Goal: Check status: Check status

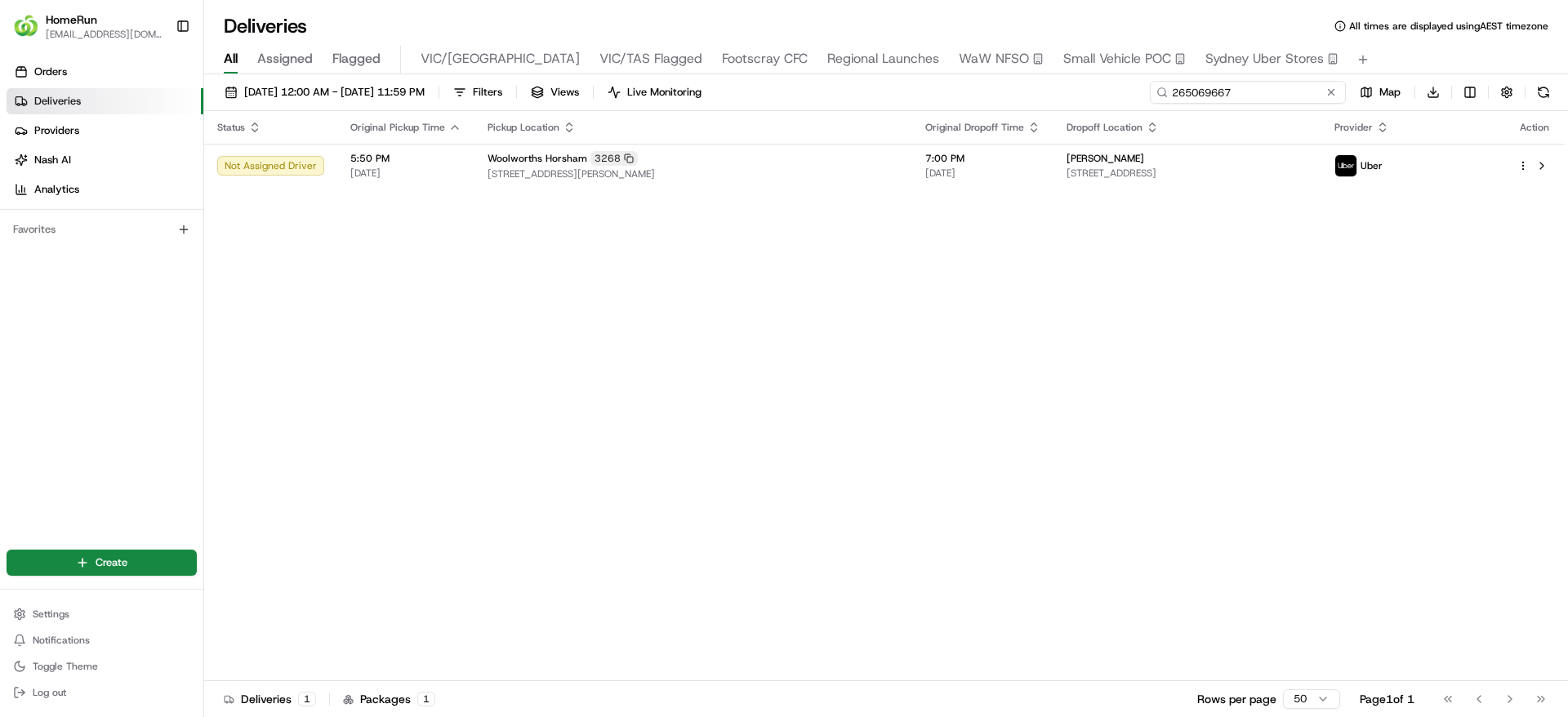
click at [1255, 94] on input "265069667" at bounding box center [1247, 92] width 196 height 23
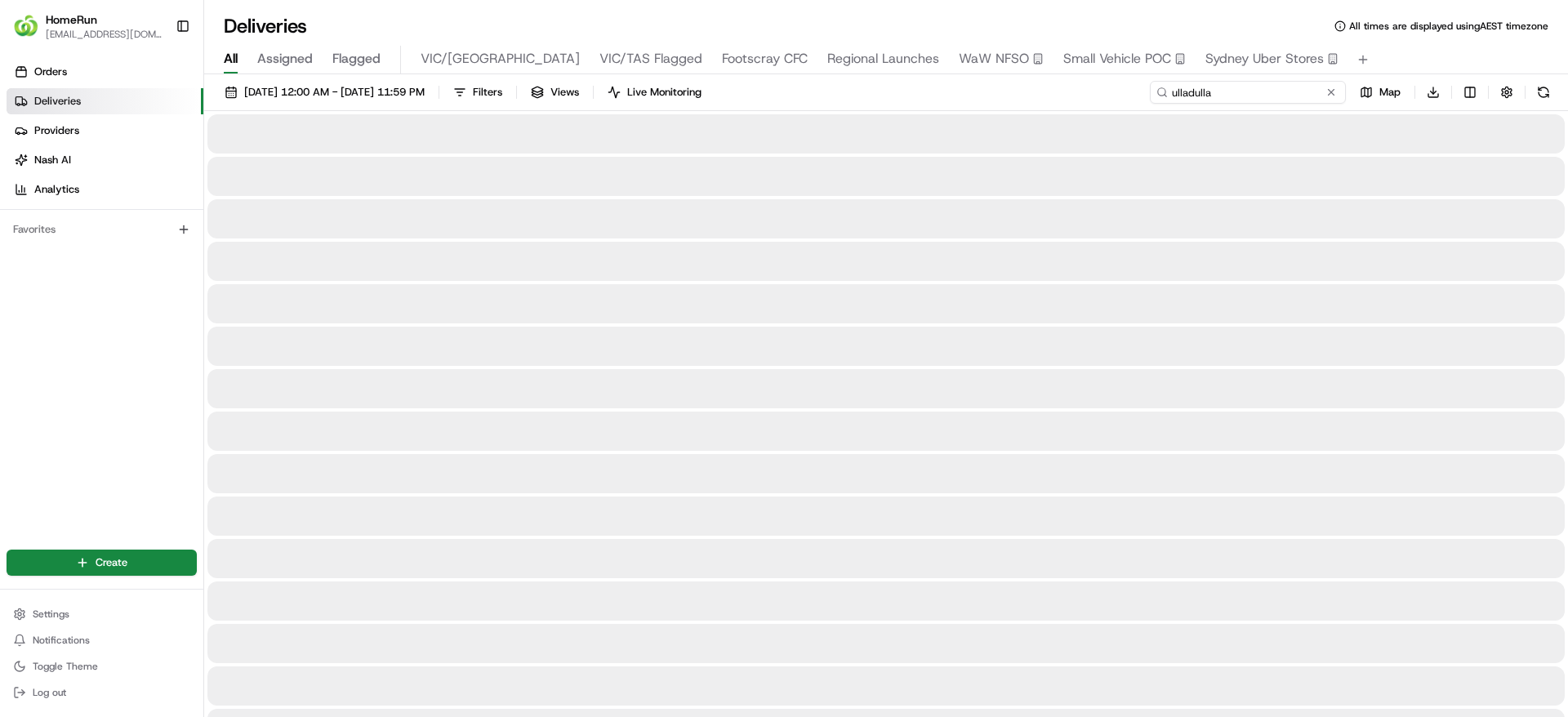
type input "ulladulla"
click at [1169, 272] on div at bounding box center [887, 261] width 1357 height 39
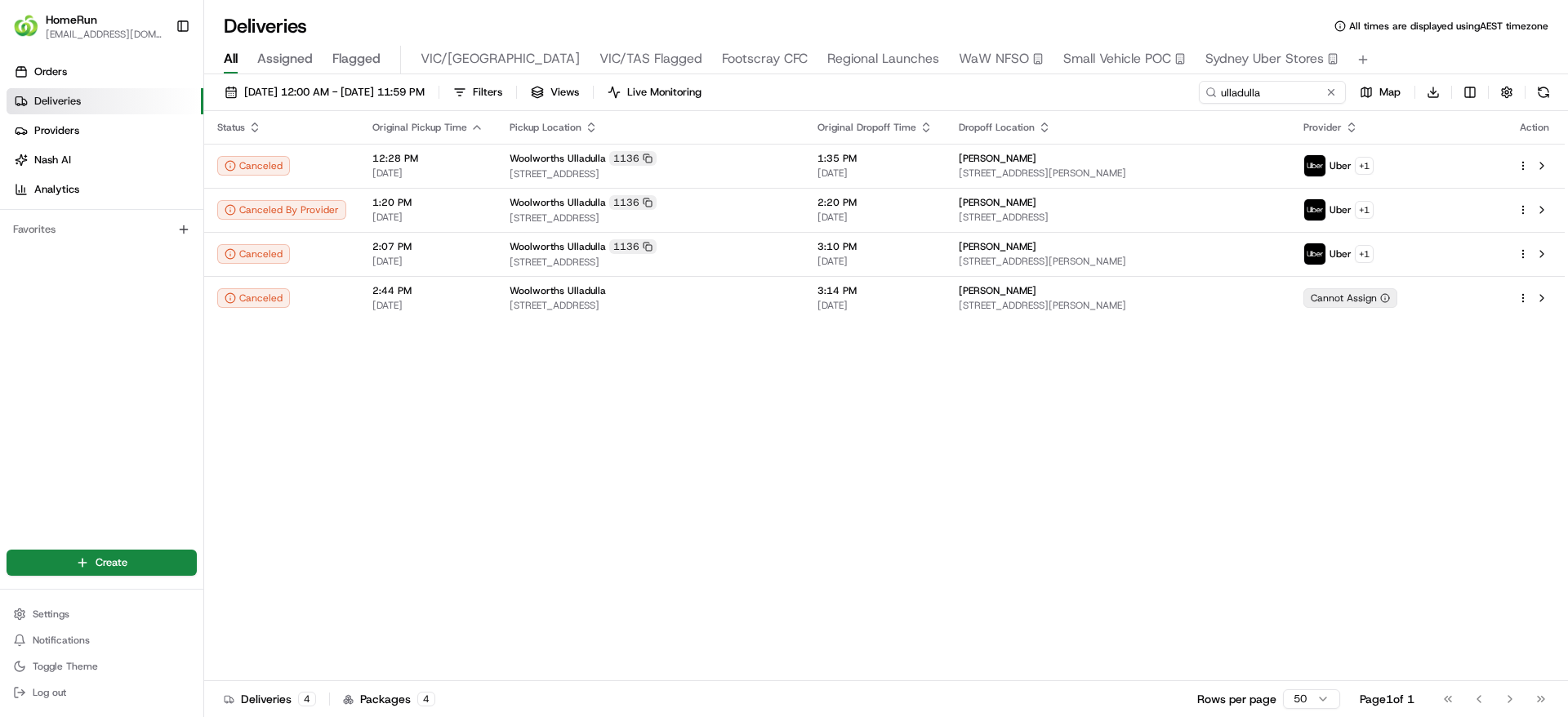
click at [823, 406] on div "Status Original Pickup Time Pickup Location Original Dropoff Time Dropoff Locat…" at bounding box center [884, 396] width 1360 height 571
click at [414, 529] on div "Status Original Pickup Time Pickup Location Original Dropoff Time Dropoff Locat…" at bounding box center [884, 396] width 1360 height 571
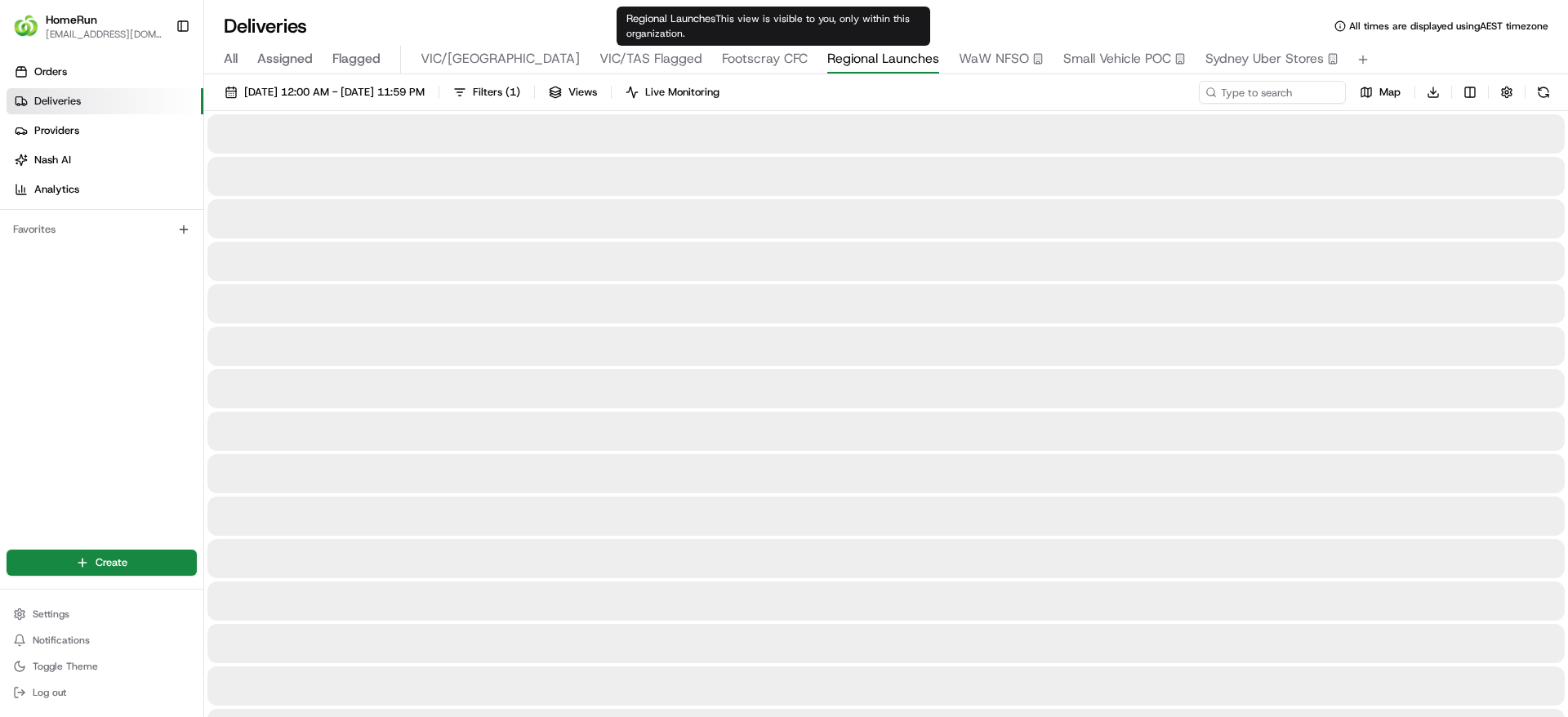
click at [828, 57] on span "Regional Launches" at bounding box center [884, 59] width 112 height 20
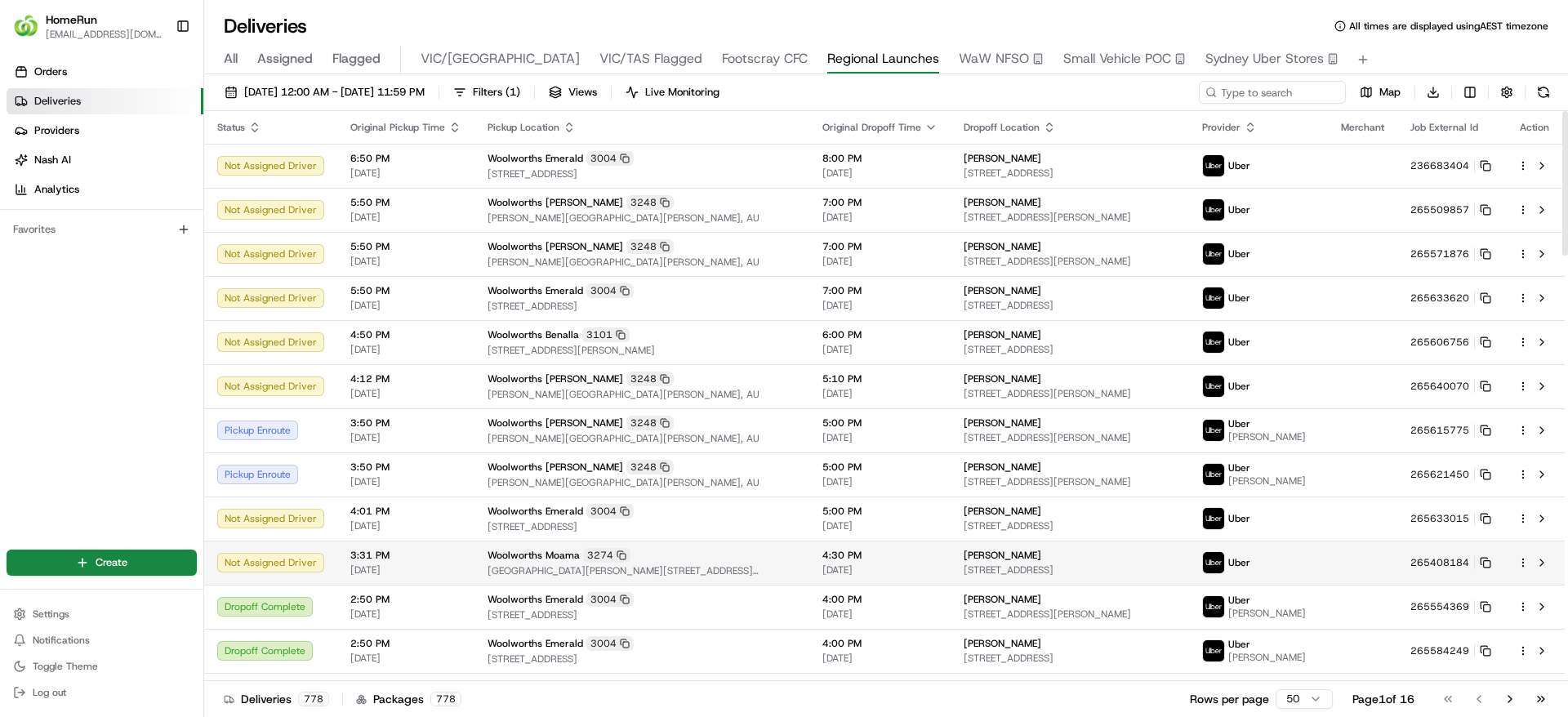
click at [420, 560] on span "3:31 PM" at bounding box center [405, 556] width 111 height 13
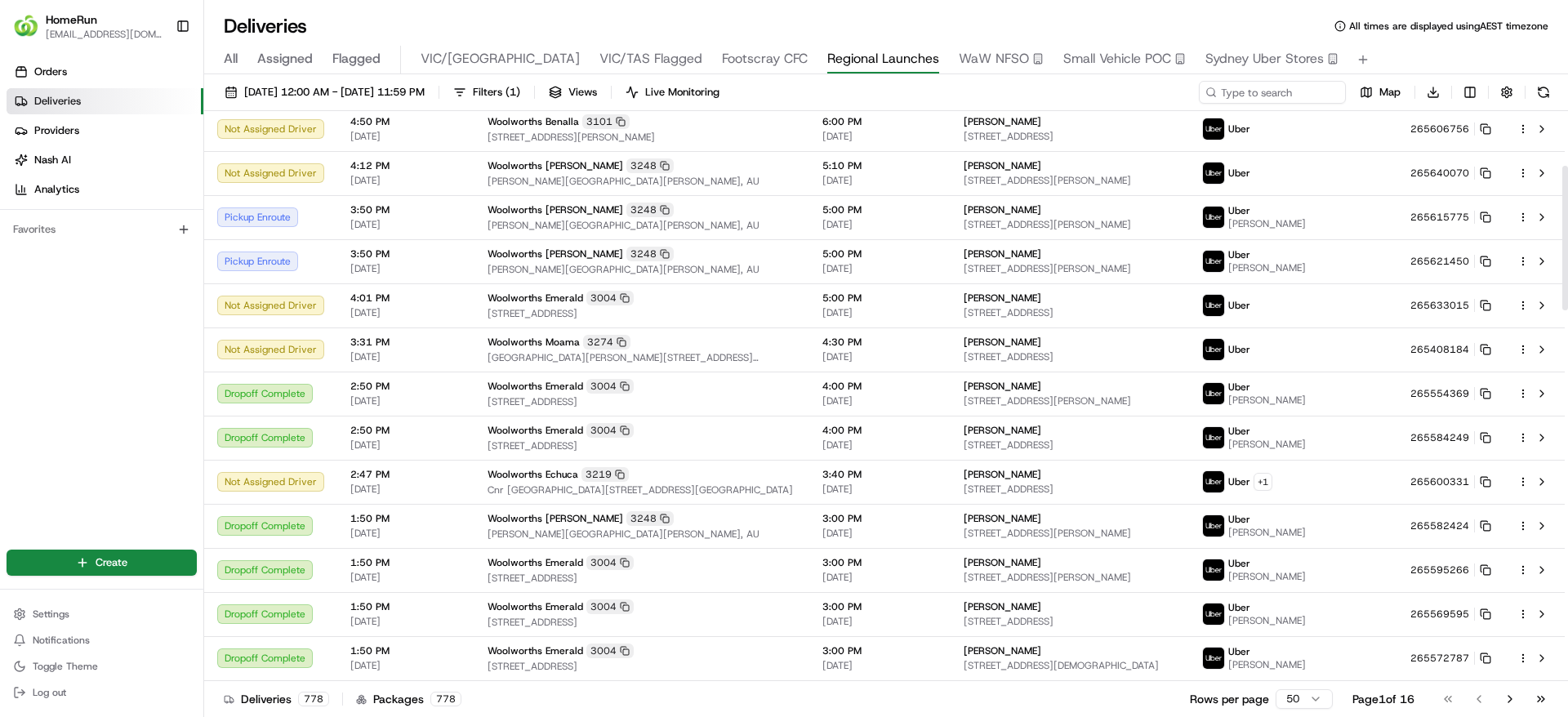
scroll to position [211, 0]
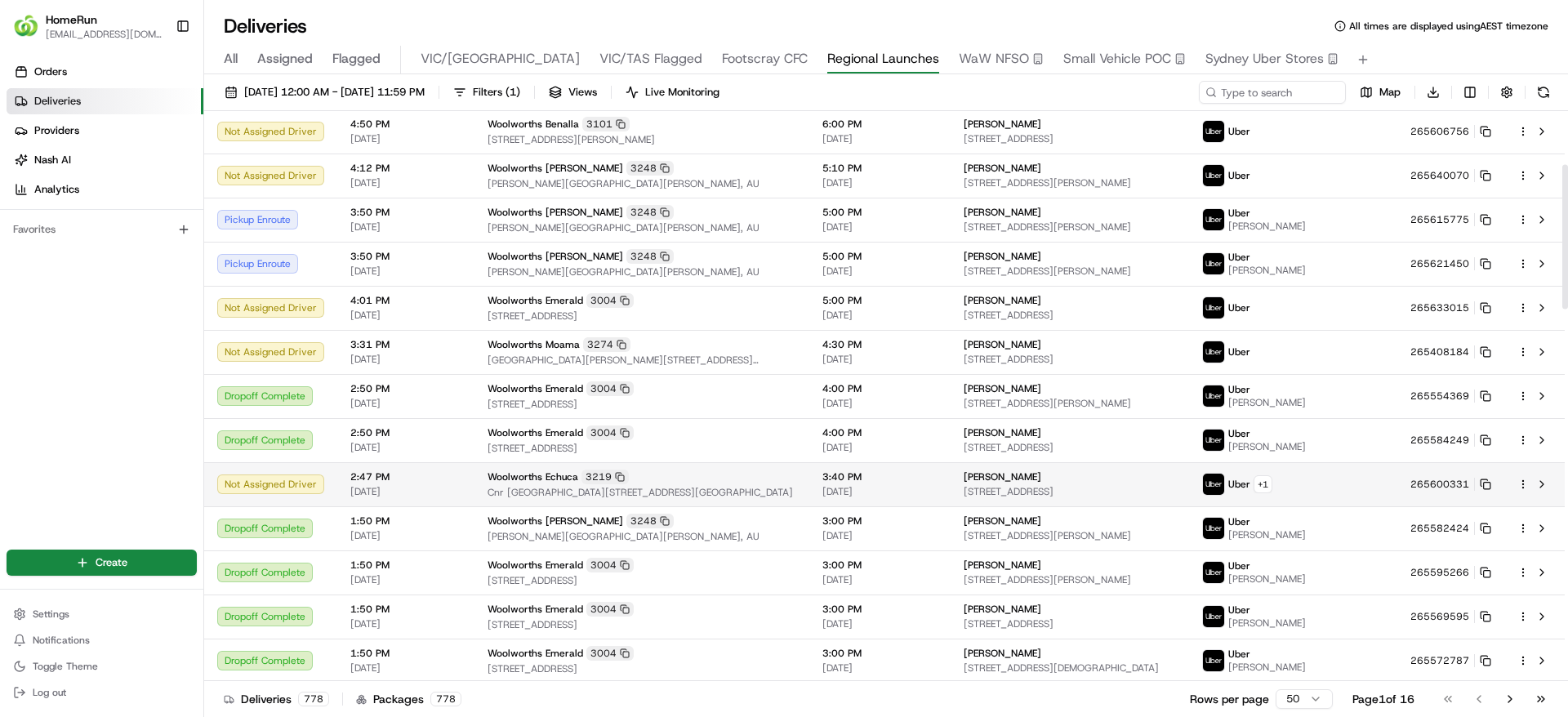
click at [445, 489] on span "[DATE]" at bounding box center [405, 492] width 111 height 13
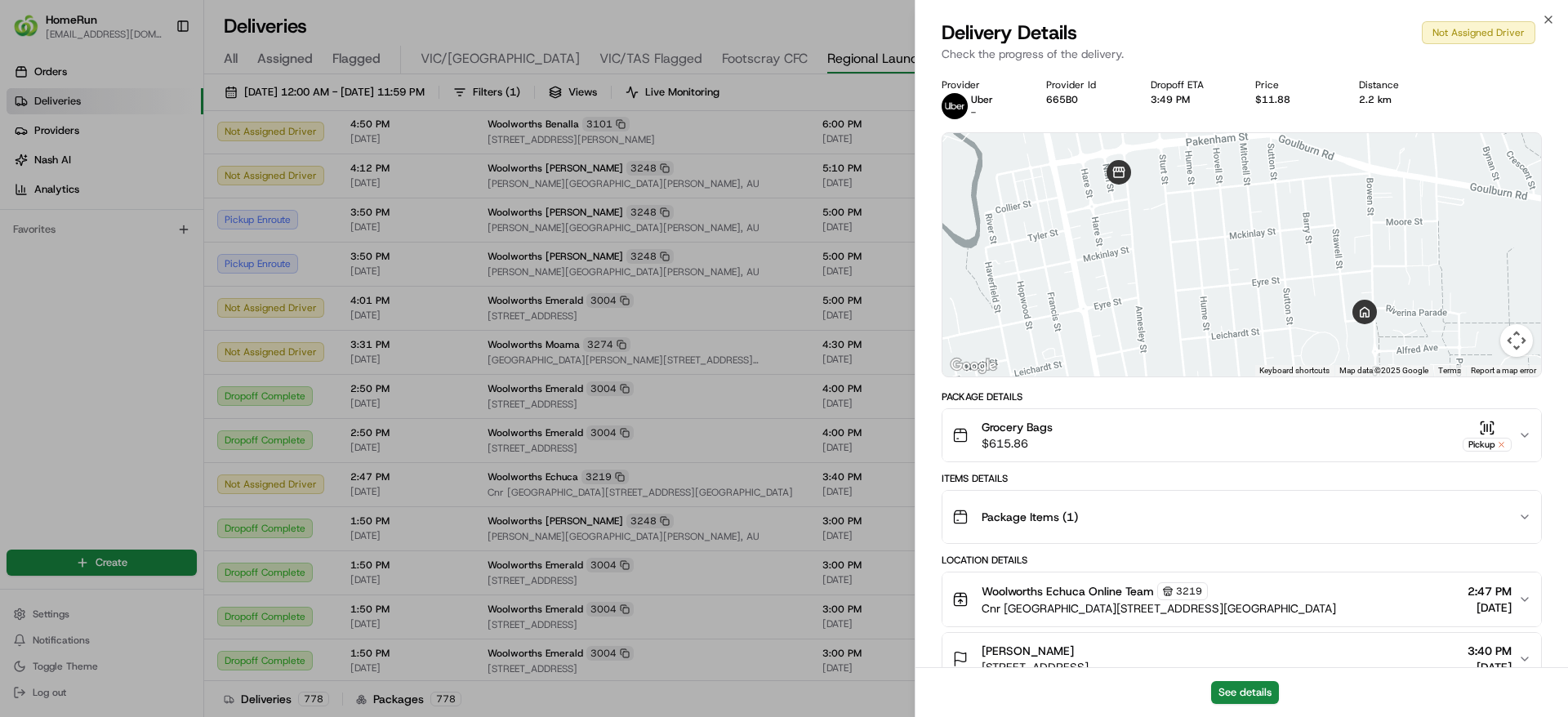
click at [1194, 442] on div "Grocery Bags $615.86 Pickup" at bounding box center [1235, 435] width 566 height 32
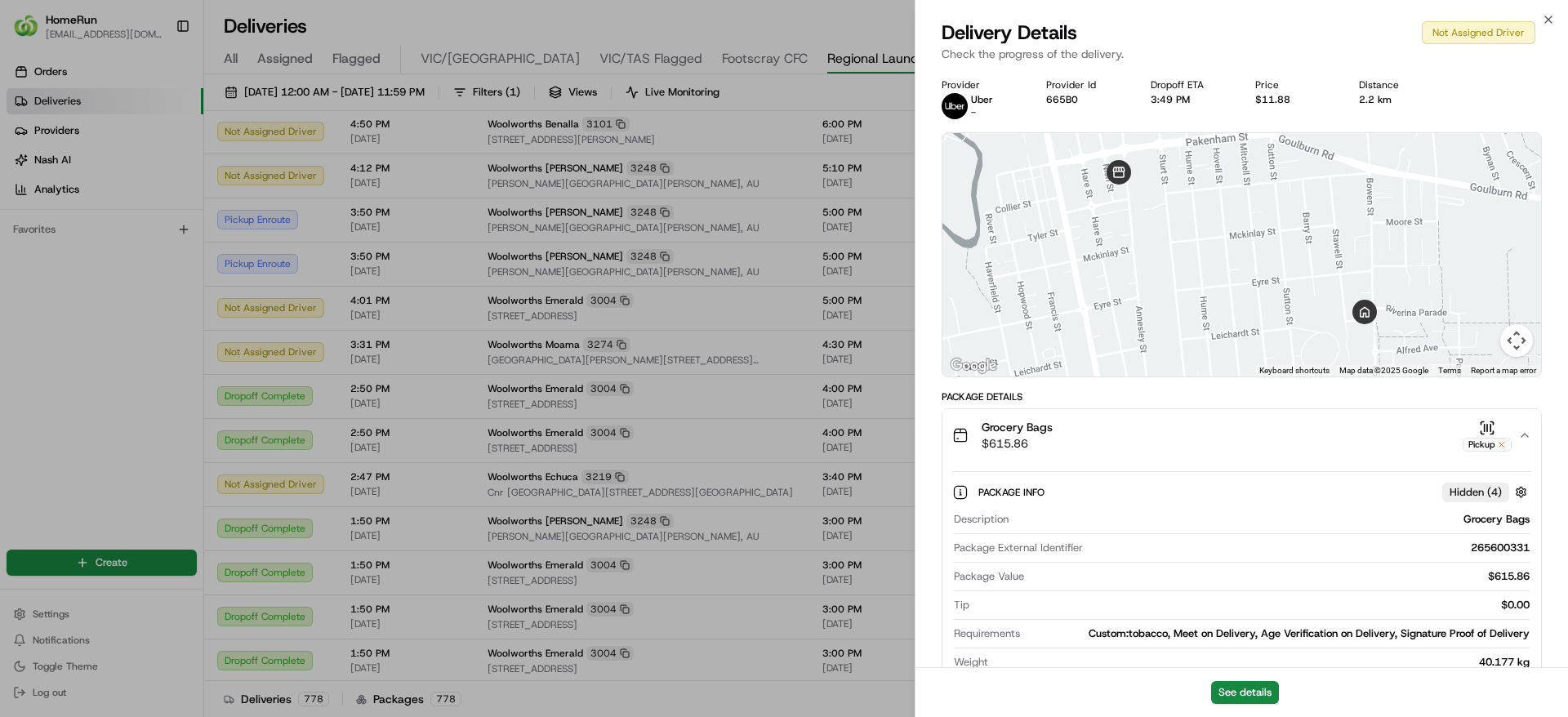
scroll to position [14, 0]
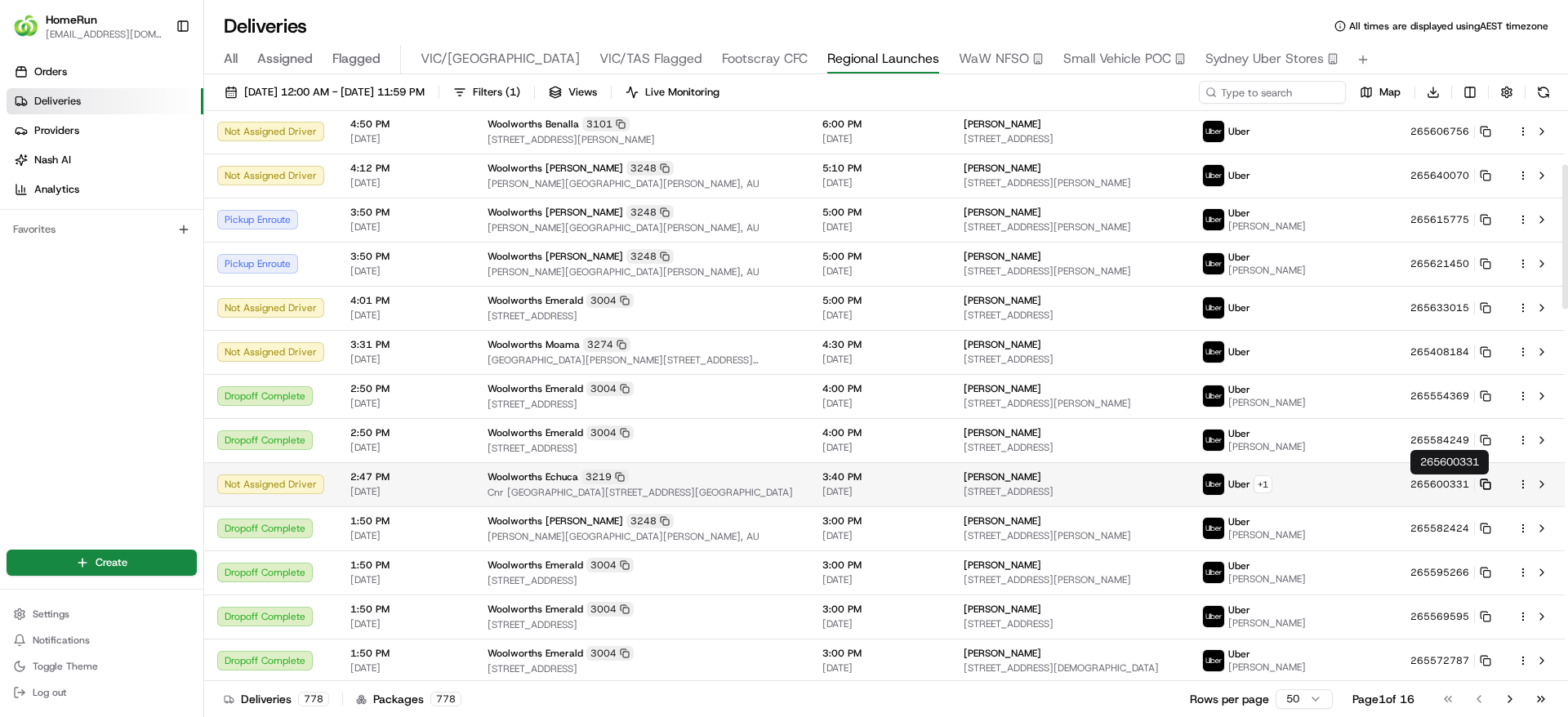
click at [1481, 480] on icon at bounding box center [1484, 482] width 7 height 7
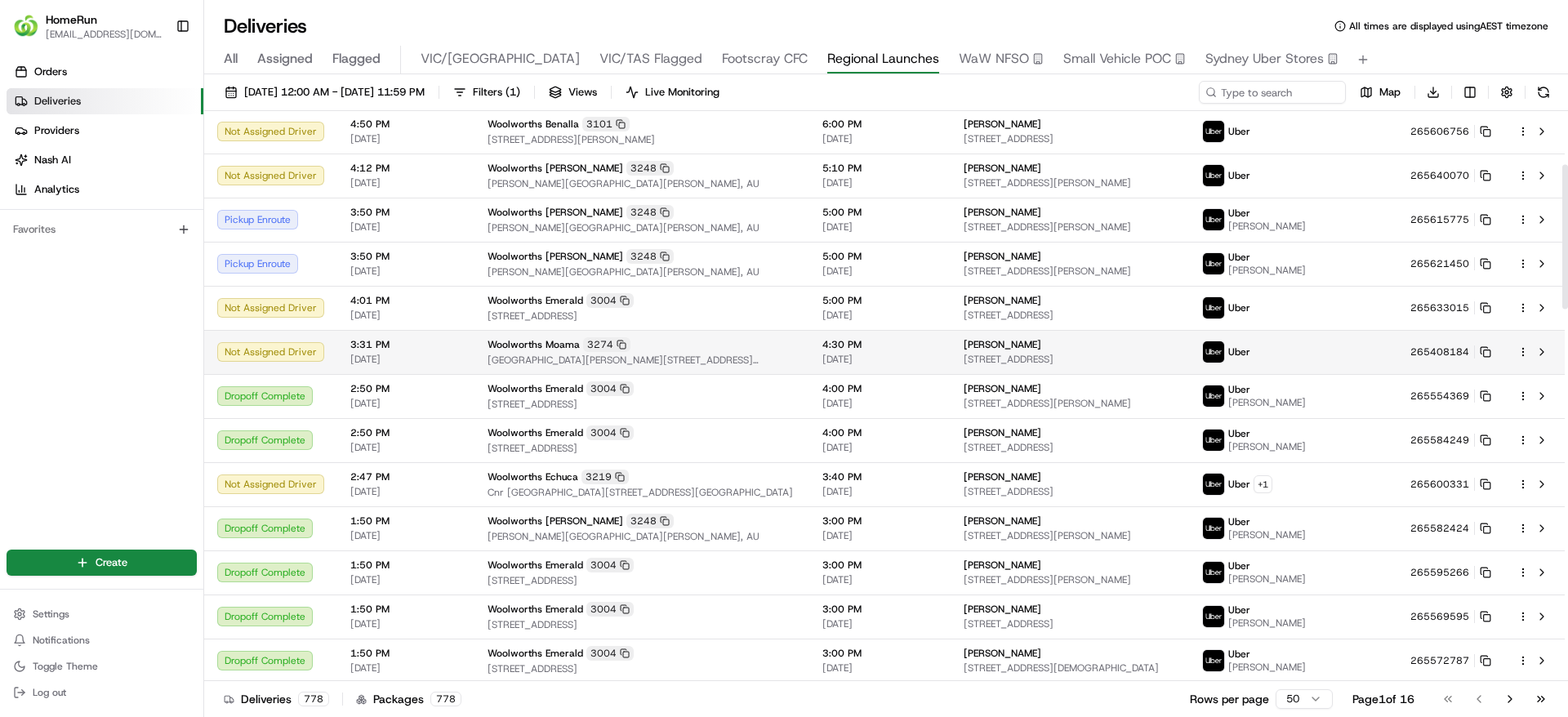
click at [648, 350] on div "Woolworths Moama 3274" at bounding box center [642, 344] width 308 height 14
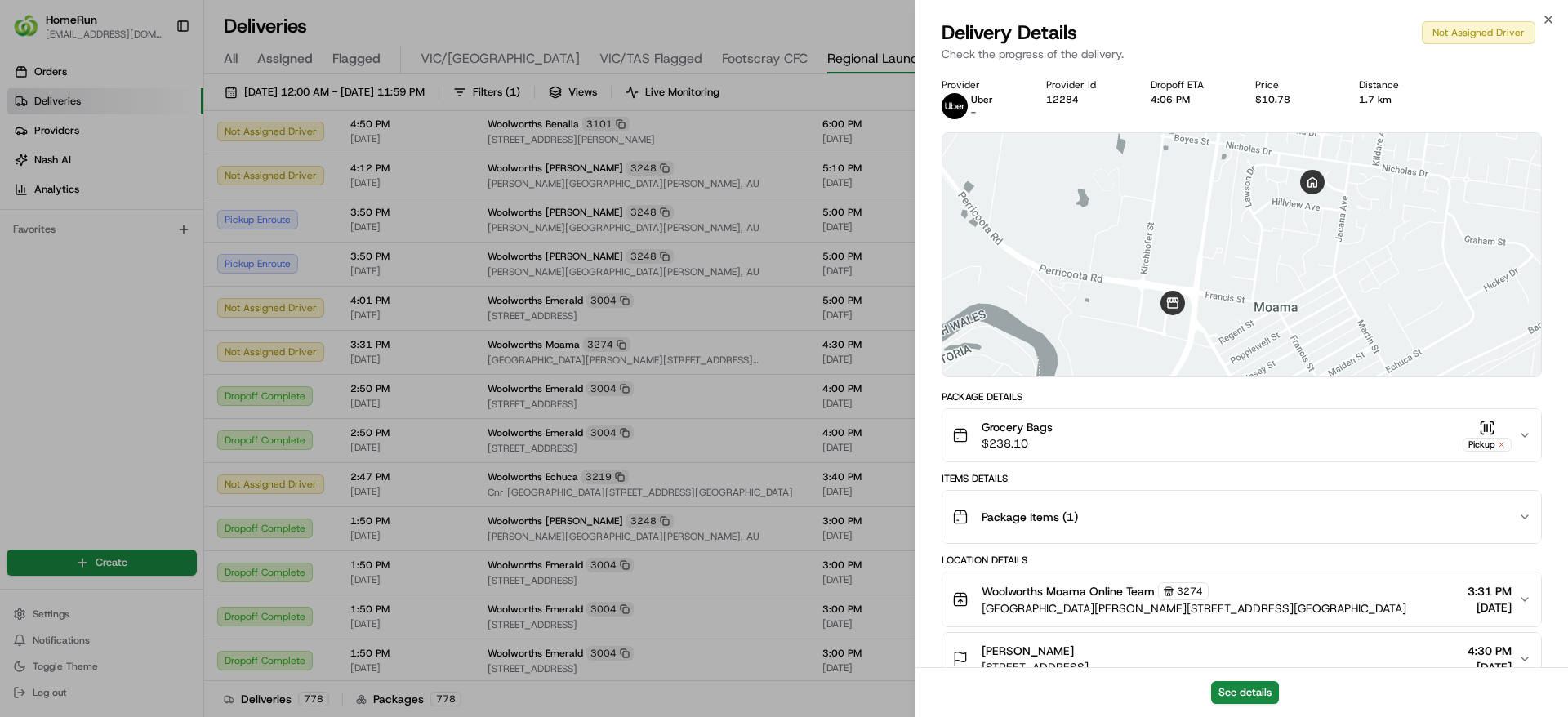
click at [1302, 435] on div "Grocery Bags $238.10 Pickup" at bounding box center [1235, 435] width 566 height 32
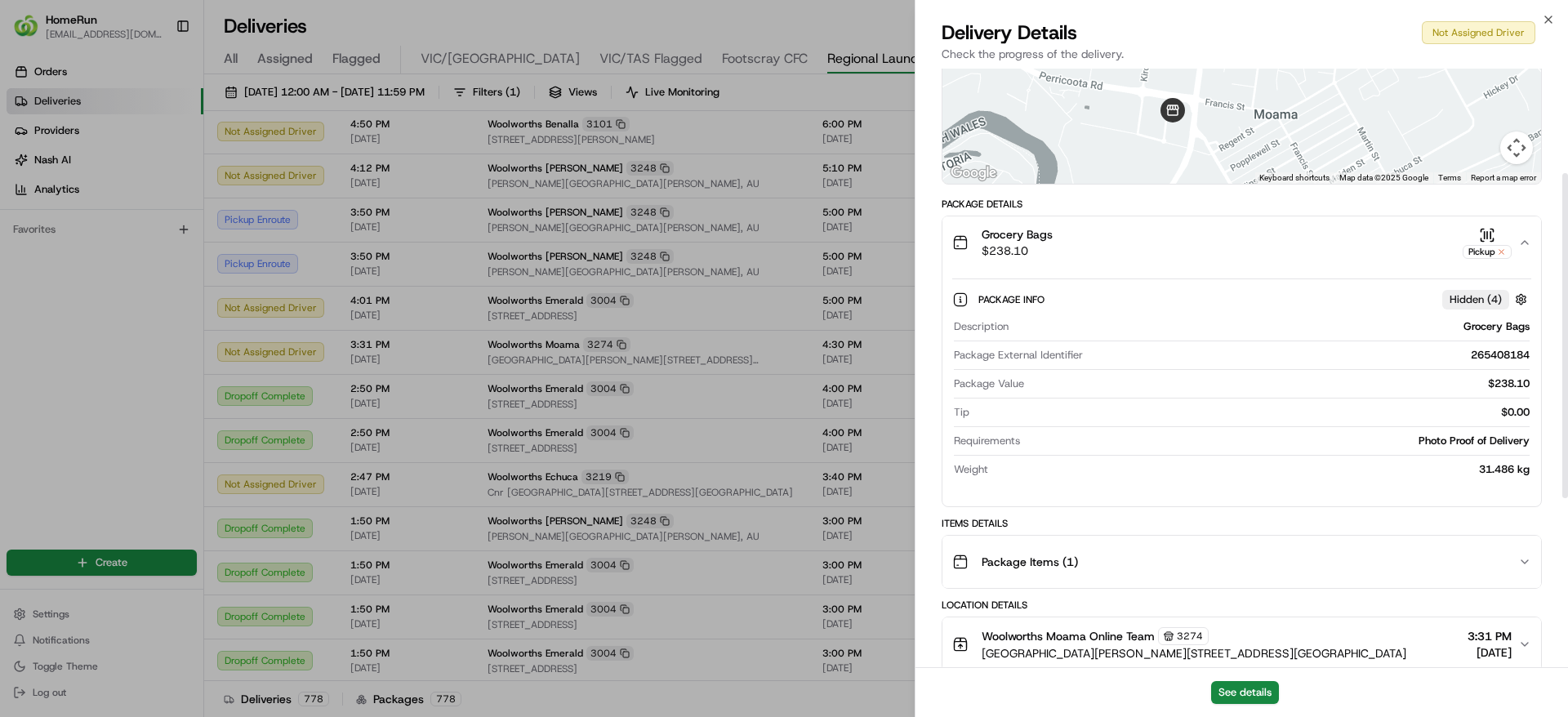
scroll to position [194, 0]
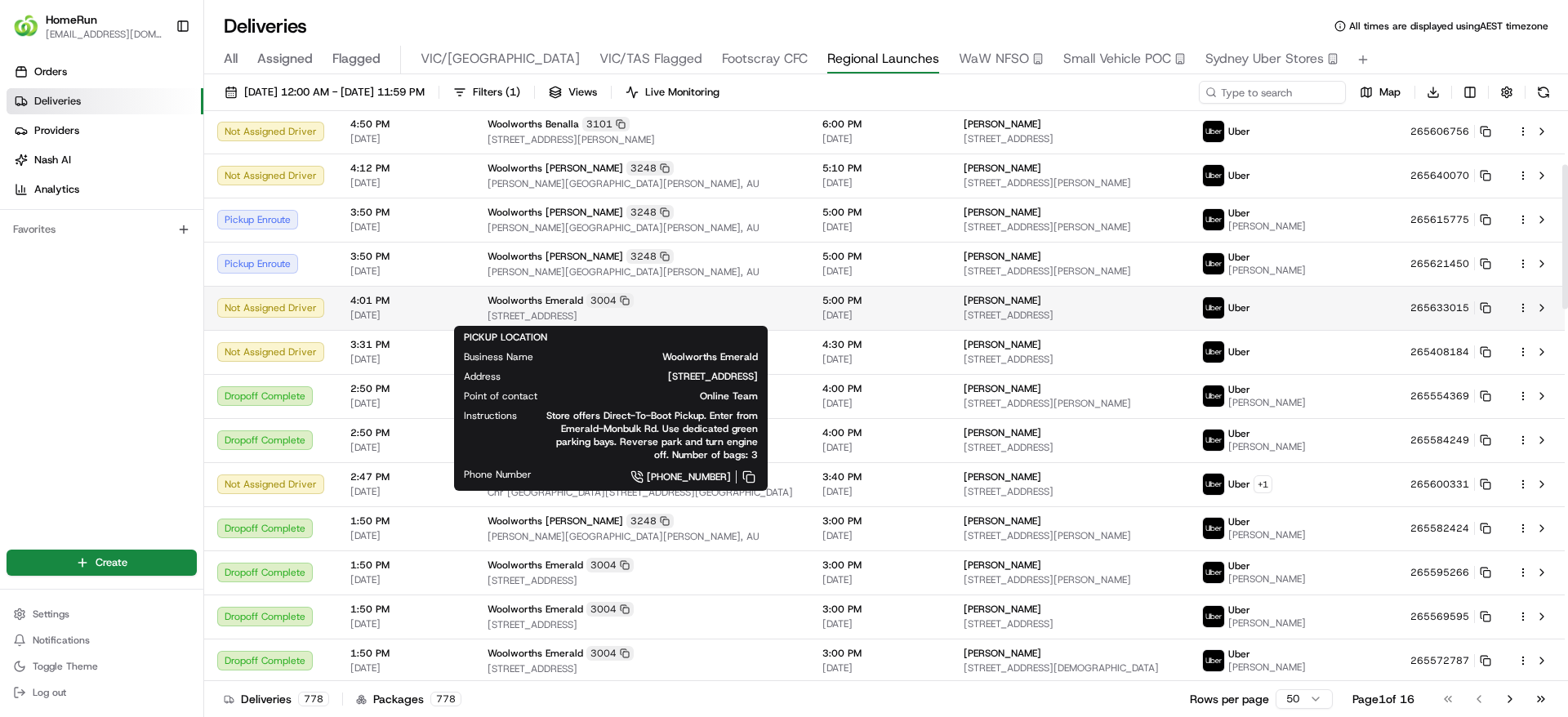
click at [702, 302] on div "Woolworths Emerald 3004" at bounding box center [642, 300] width 308 height 14
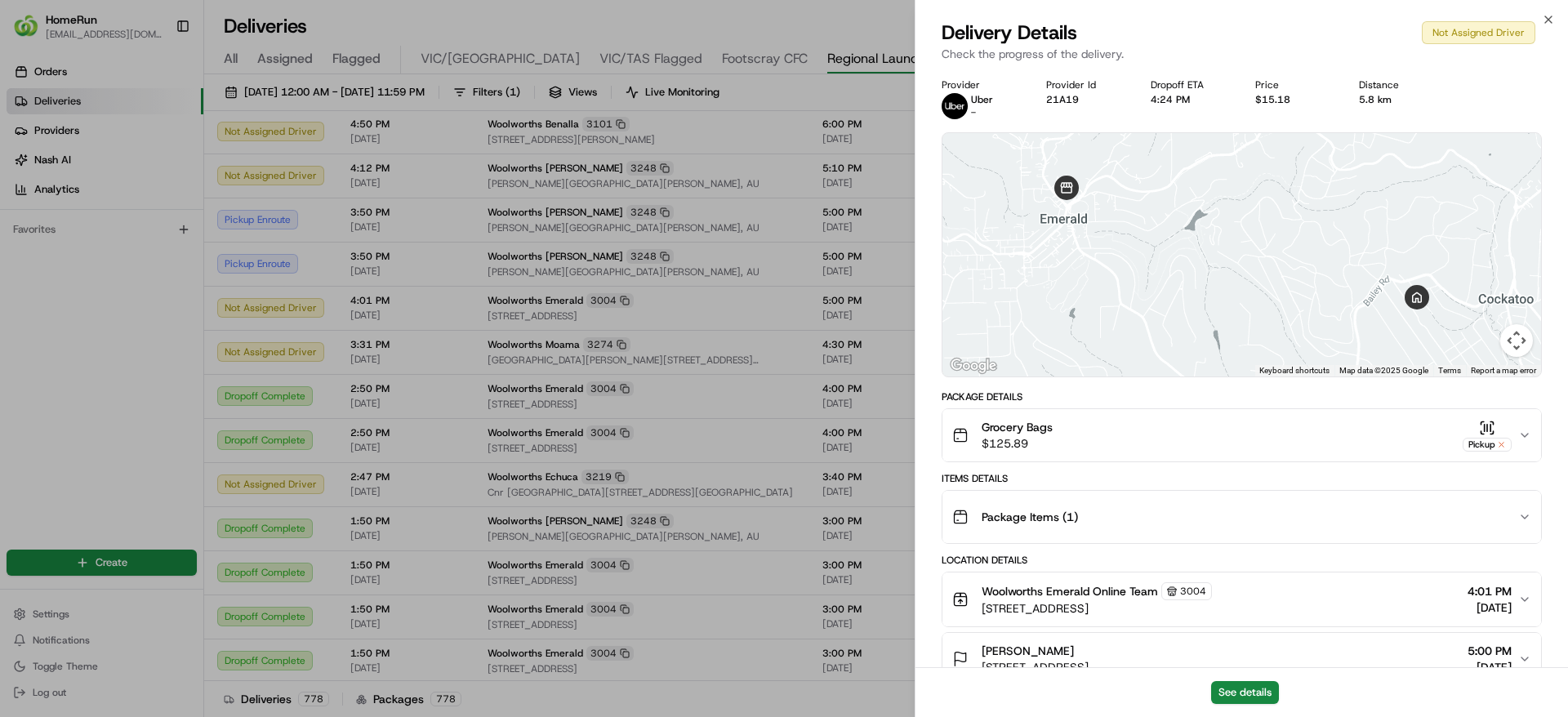
click at [1257, 413] on button "Grocery Bags $125.89 Pickup" at bounding box center [1241, 435] width 599 height 52
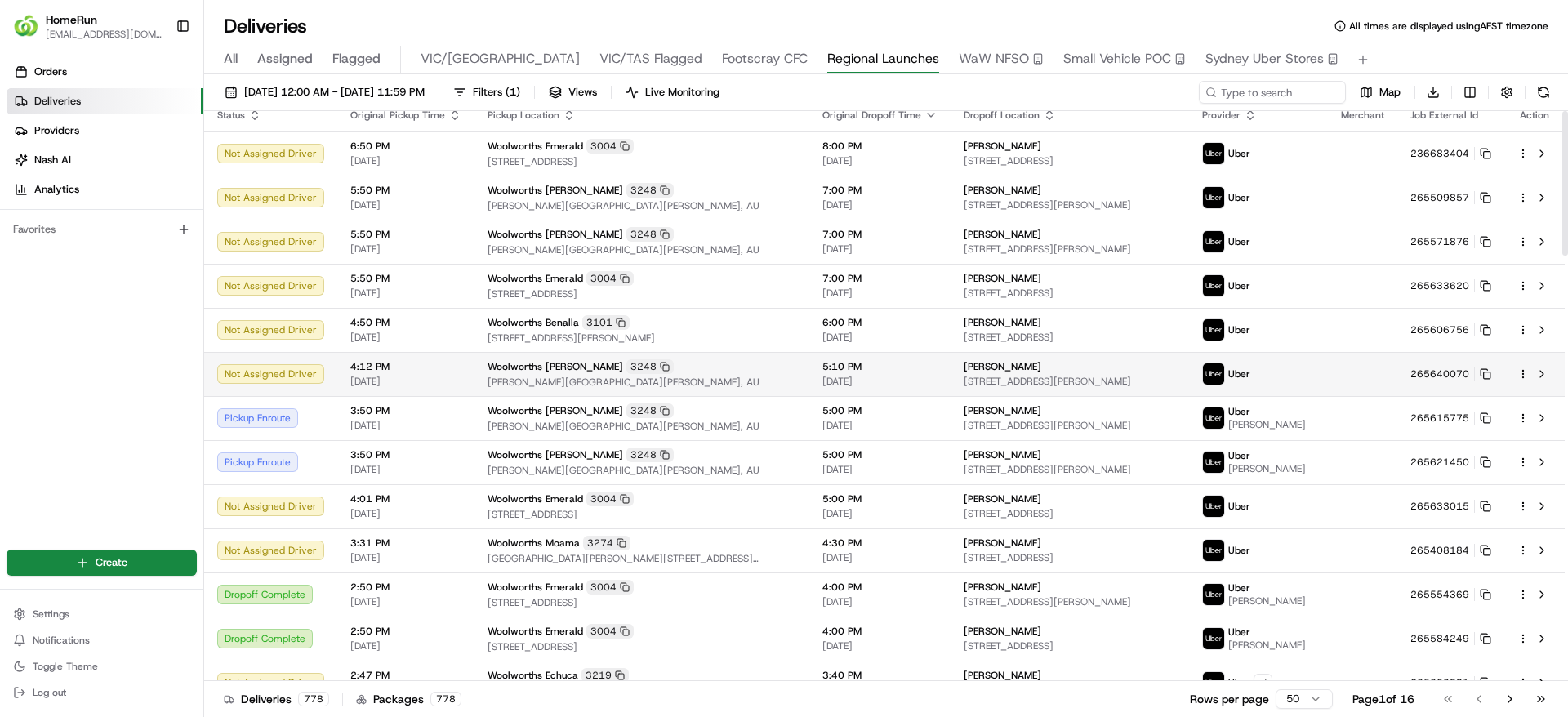
scroll to position [0, 0]
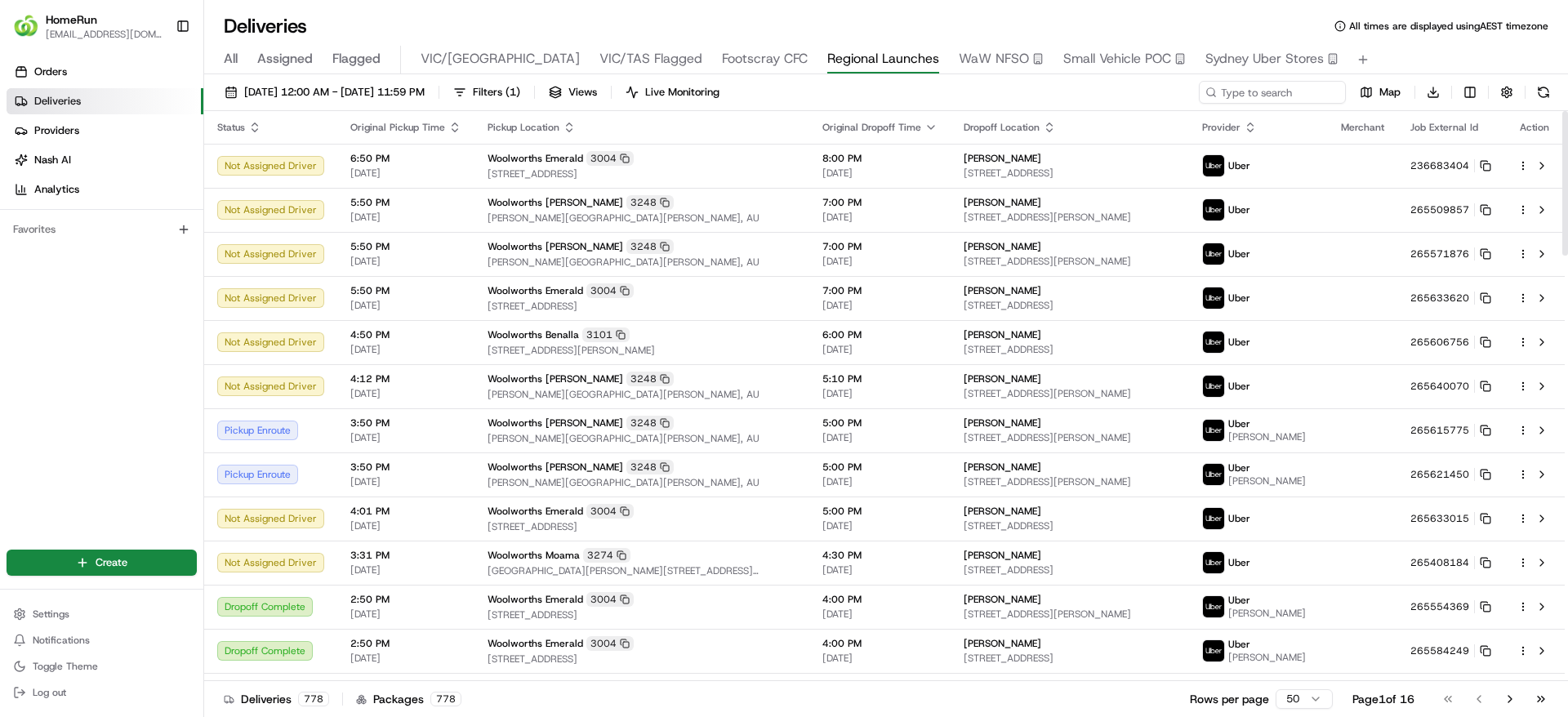
click at [75, 413] on div "Orders Deliveries Providers [PERSON_NAME] Analytics Favorites" at bounding box center [102, 292] width 203 height 481
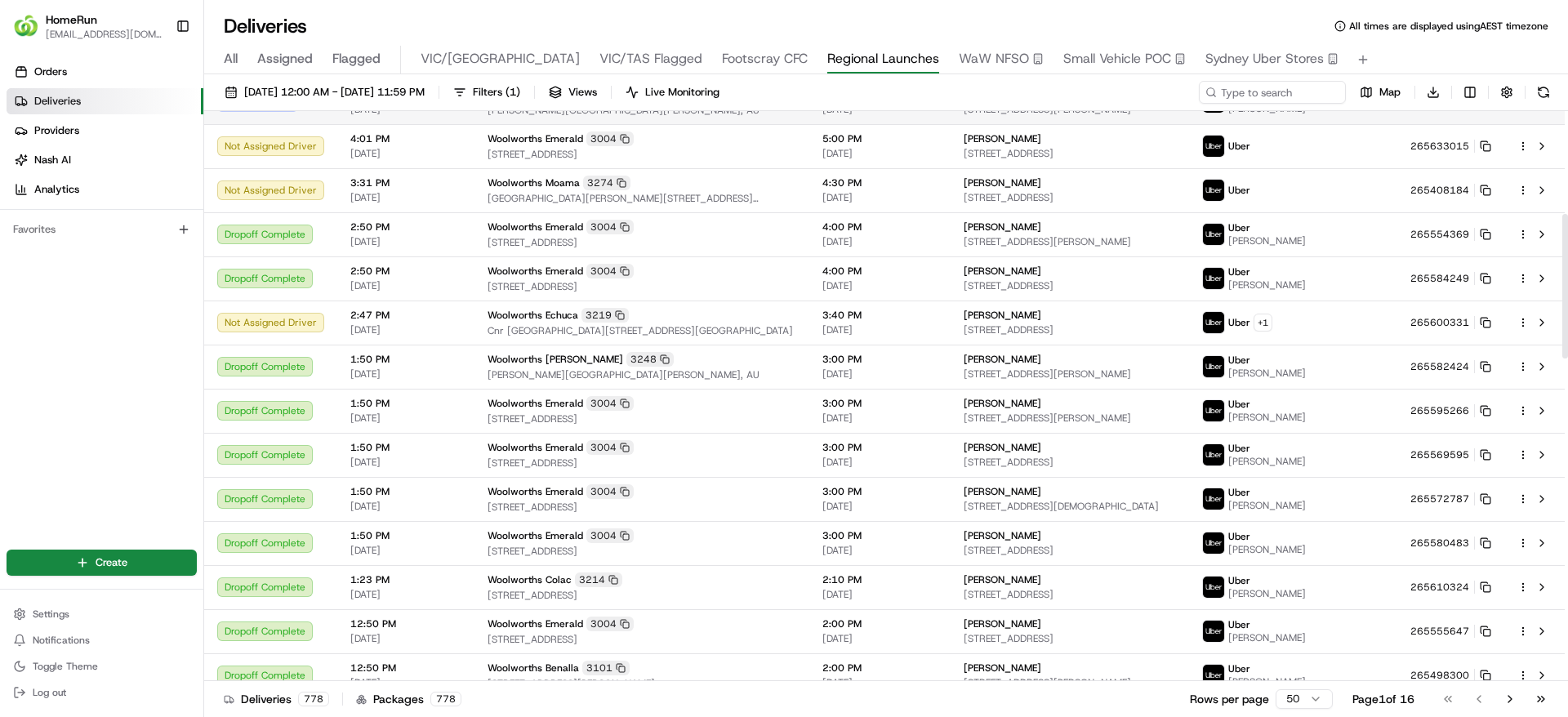
scroll to position [413, 0]
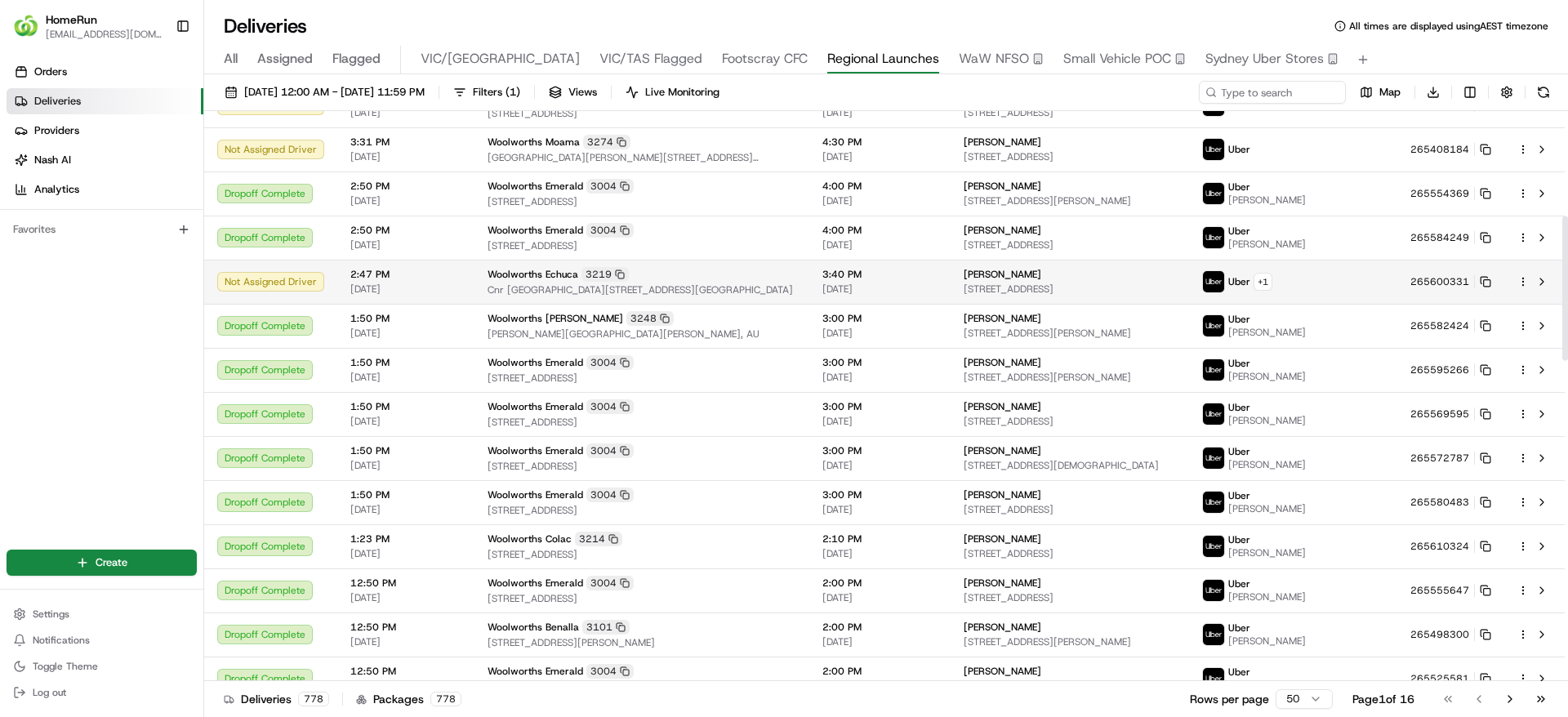
click at [462, 265] on td "2:47 PM [DATE]" at bounding box center [405, 282] width 138 height 44
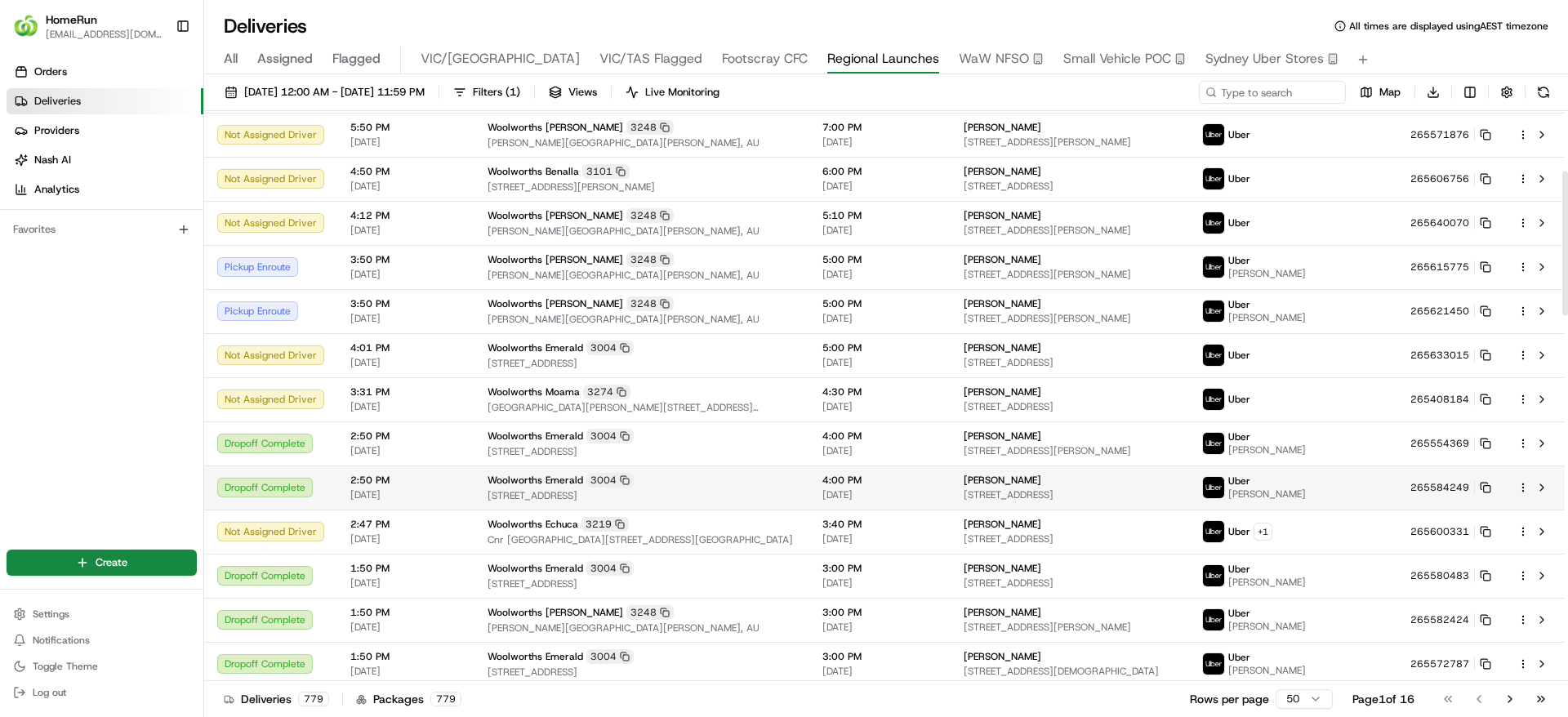
scroll to position [205, 0]
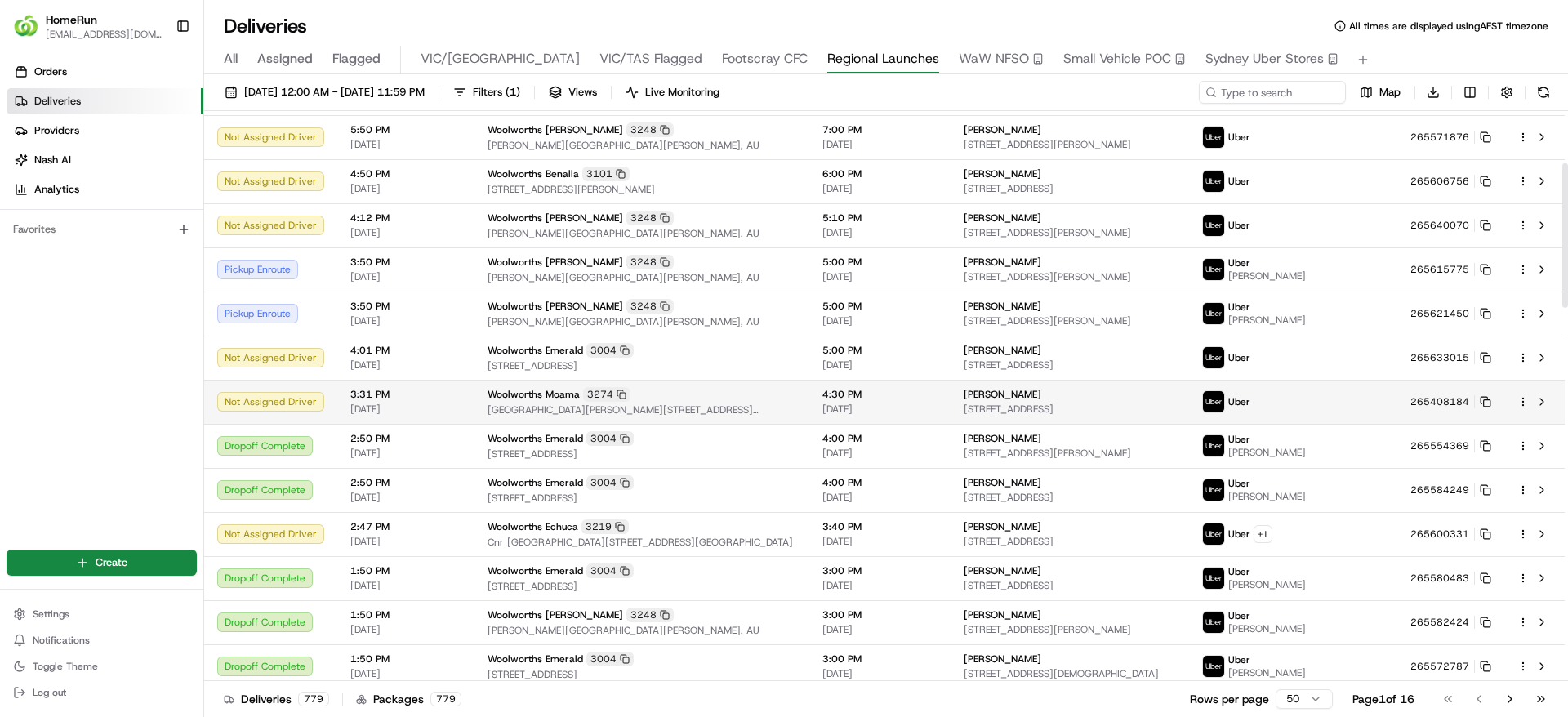
click at [735, 393] on div "Woolworths Moama 3274" at bounding box center [642, 394] width 308 height 14
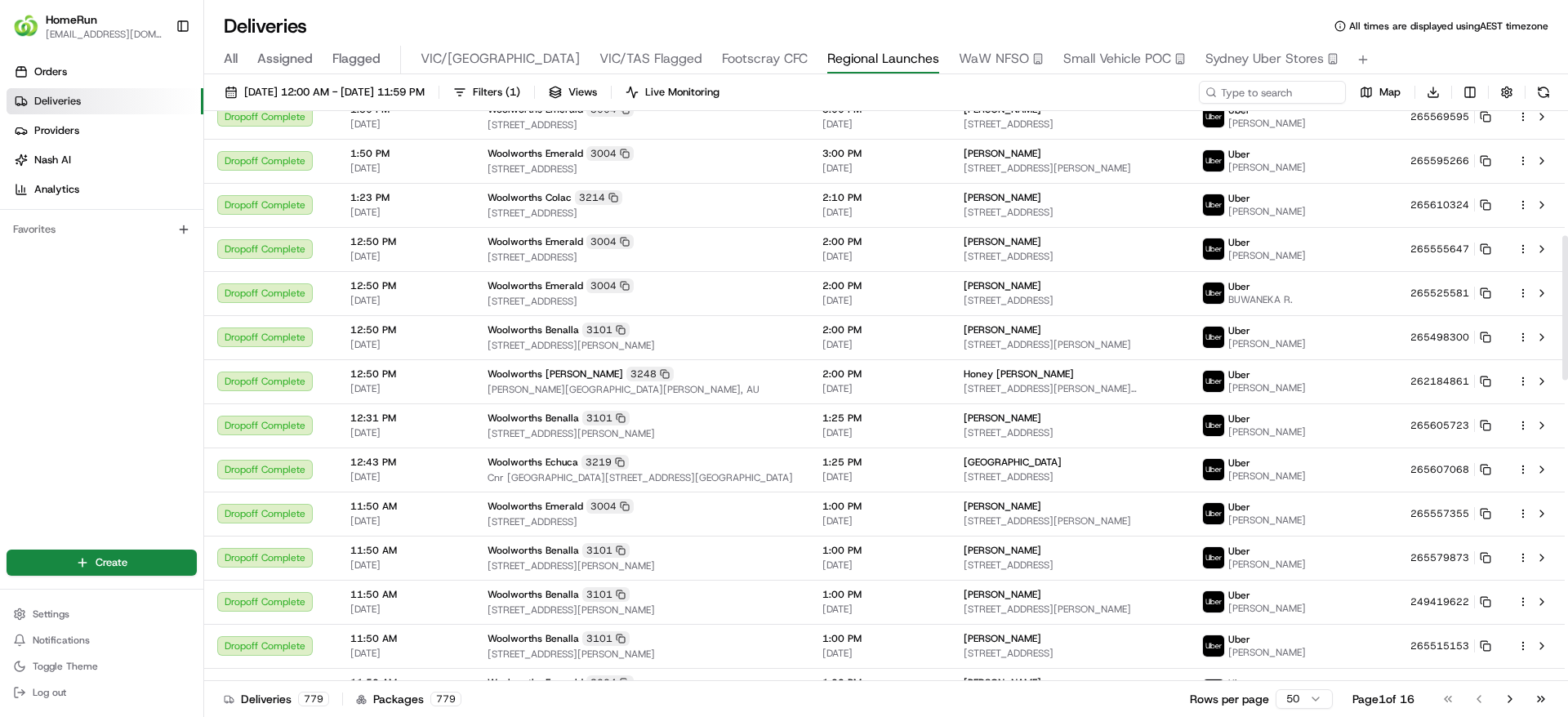
scroll to position [0, 0]
